Goal: Find specific page/section: Find specific page/section

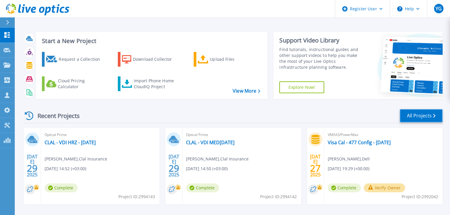
click at [415, 118] on link "All Projects" at bounding box center [421, 115] width 43 height 13
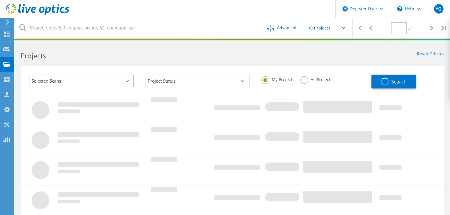
type input "1"
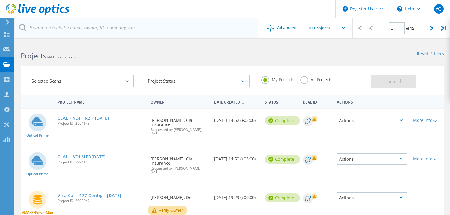
click at [132, 32] on input "text" at bounding box center [137, 28] width 244 height 21
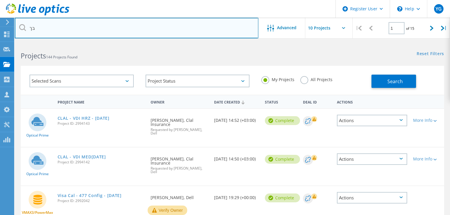
type input "ב"
type input "clal"
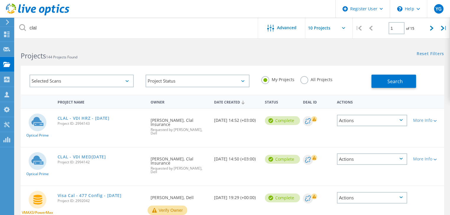
click at [304, 81] on label "All Projects" at bounding box center [316, 79] width 32 height 6
click at [0, 0] on input "All Projects" at bounding box center [0, 0] width 0 height 0
click at [384, 83] on button "Search" at bounding box center [394, 81] width 45 height 13
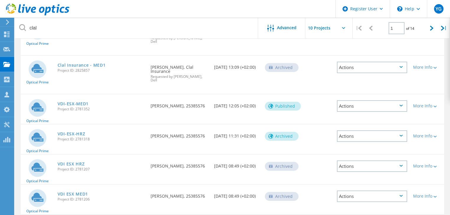
scroll to position [247, 0]
